Goal: Information Seeking & Learning: Learn about a topic

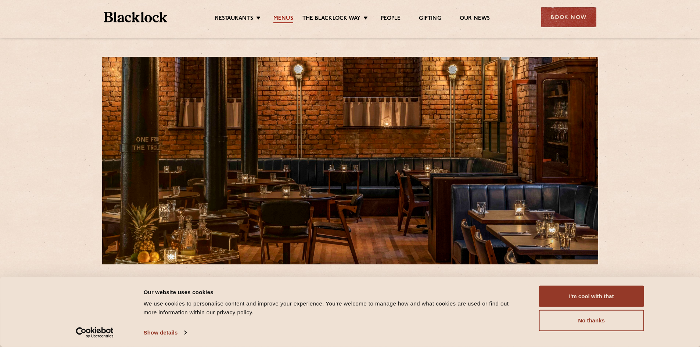
click at [284, 15] on link "Menus" at bounding box center [283, 19] width 20 height 8
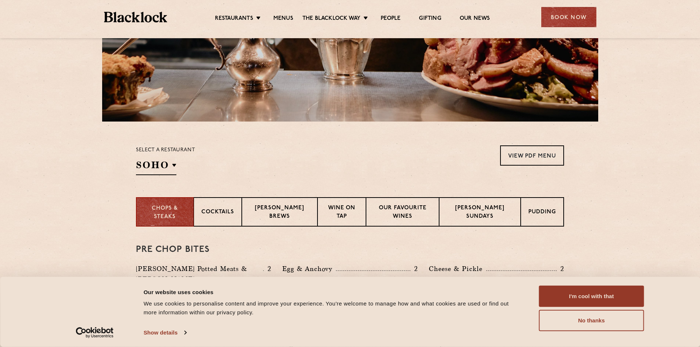
scroll to position [220, 0]
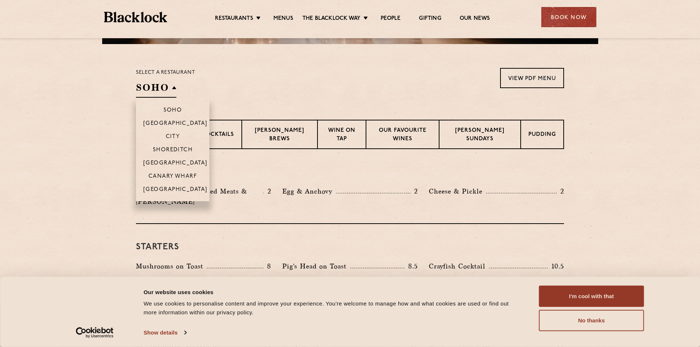
click at [151, 94] on h2 "SOHO" at bounding box center [156, 89] width 40 height 17
click at [171, 191] on p "[GEOGRAPHIC_DATA]" at bounding box center [175, 190] width 64 height 7
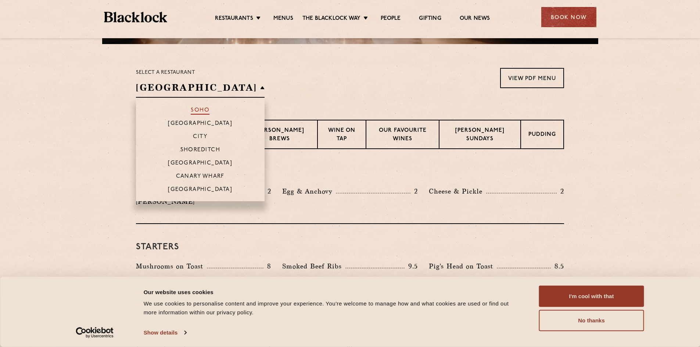
click at [191, 111] on p "Soho" at bounding box center [200, 110] width 19 height 7
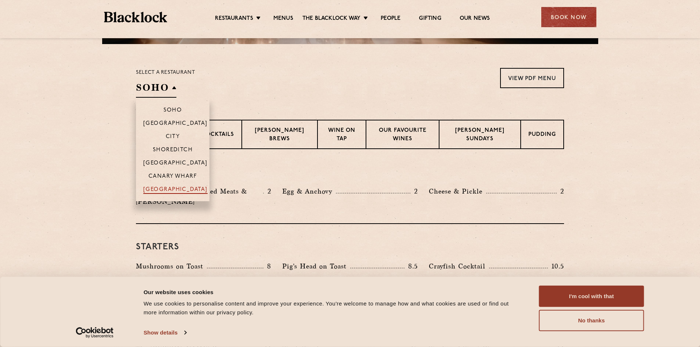
click at [168, 187] on p "[GEOGRAPHIC_DATA]" at bounding box center [175, 190] width 64 height 7
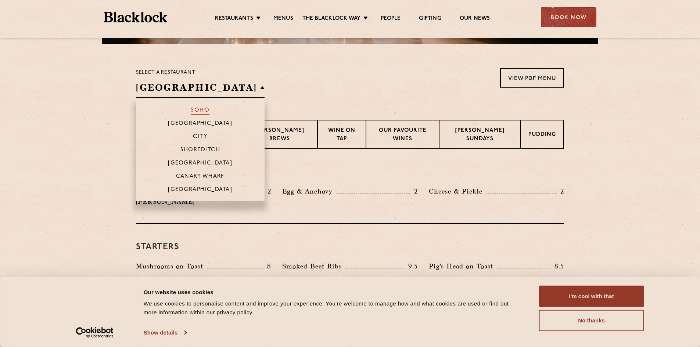
click at [191, 110] on p "Soho" at bounding box center [200, 110] width 19 height 7
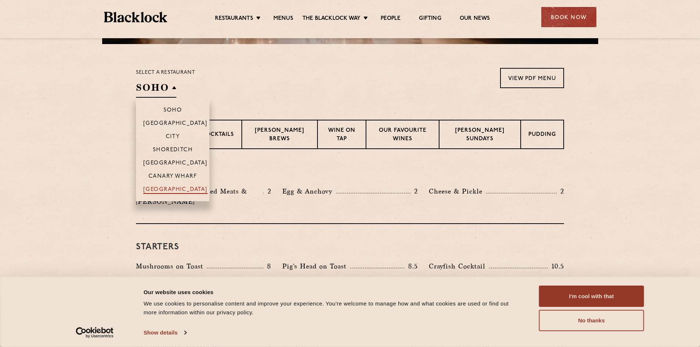
click at [176, 190] on p "[GEOGRAPHIC_DATA]" at bounding box center [175, 190] width 64 height 7
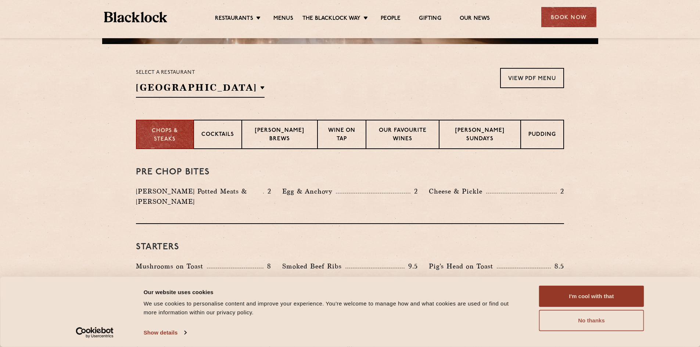
click at [580, 324] on button "No thanks" at bounding box center [591, 320] width 105 height 21
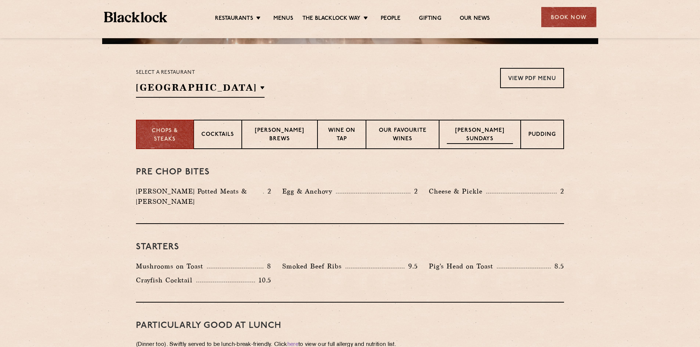
click at [468, 133] on p "Blacklock Sundays" at bounding box center [480, 135] width 66 height 17
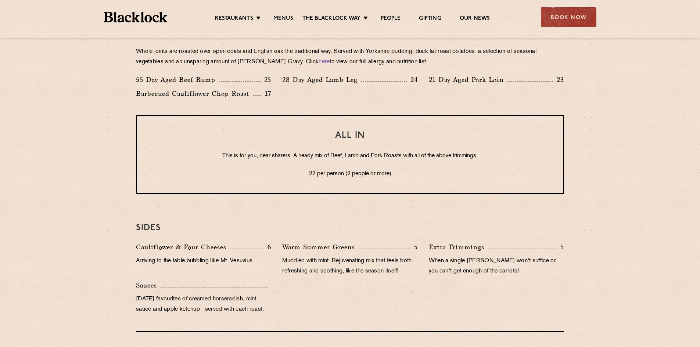
scroll to position [588, 0]
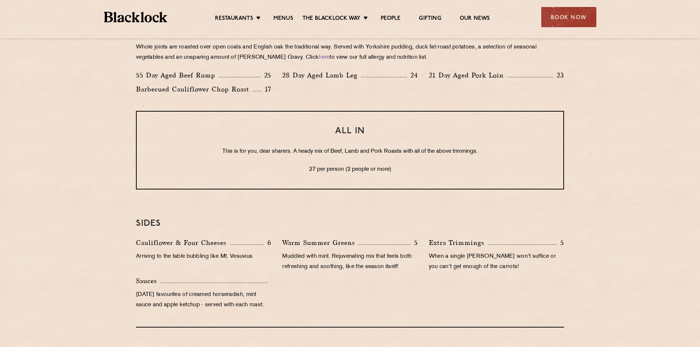
click at [356, 172] on p "27 per person (2 people or more)" at bounding box center [349, 170] width 397 height 10
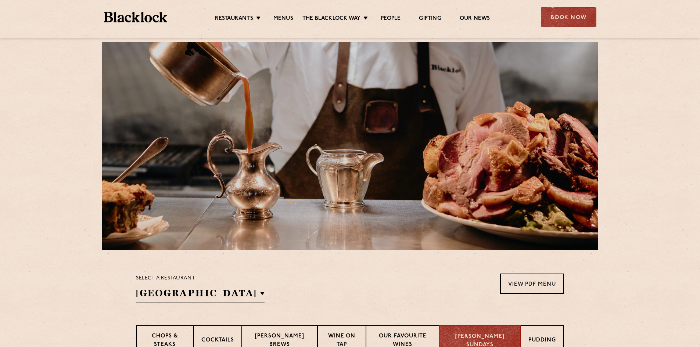
scroll to position [220, 0]
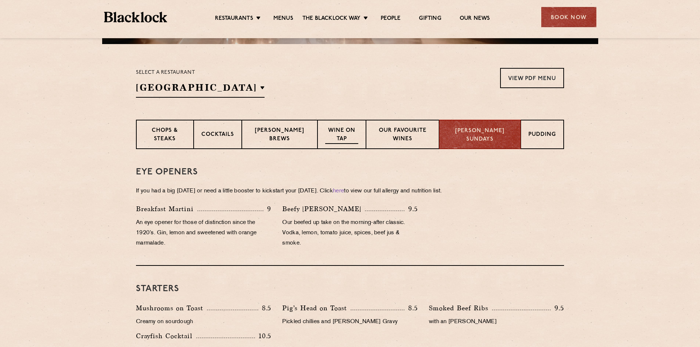
click at [341, 134] on p "Wine on Tap" at bounding box center [341, 135] width 33 height 17
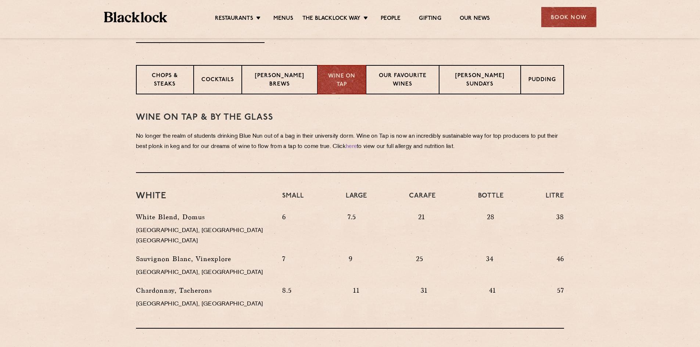
scroll to position [274, 0]
click at [274, 79] on p "Blacklock Brews" at bounding box center [279, 81] width 60 height 17
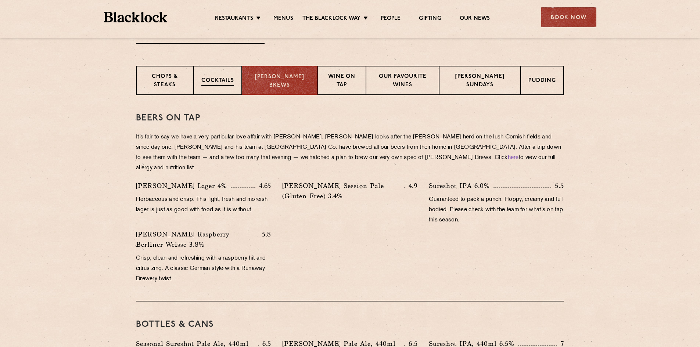
drag, startPoint x: 245, startPoint y: 75, endPoint x: 235, endPoint y: 75, distance: 9.6
click at [243, 75] on div "Chops & Steaks Cocktails Blacklock Brews Wine on Tap Our favourite wines Blackl…" at bounding box center [350, 80] width 428 height 29
click at [234, 75] on div "Cocktails" at bounding box center [218, 80] width 48 height 29
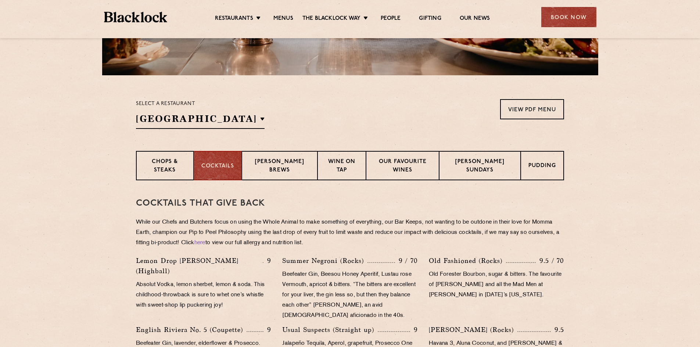
scroll to position [91, 0]
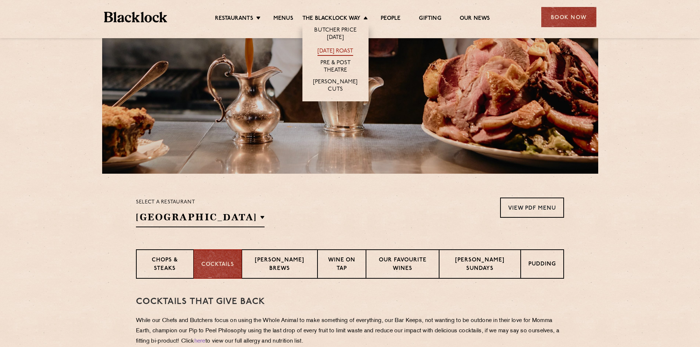
click at [341, 52] on link "[DATE] Roast" at bounding box center [335, 52] width 36 height 8
